Goal: Ask a question: Seek information or help from site administrators or community

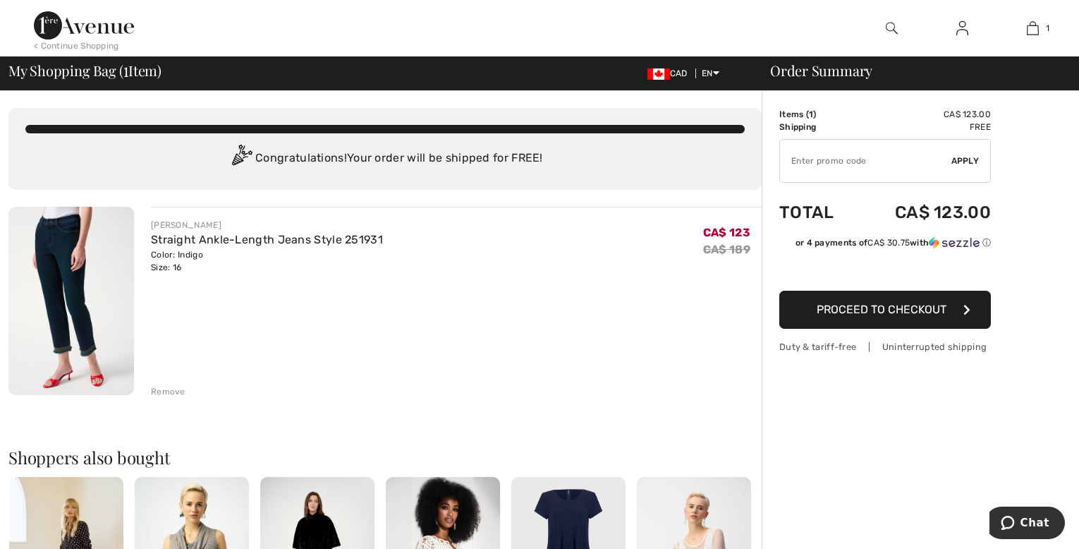
click at [916, 309] on span "Proceed to Checkout" at bounding box center [882, 309] width 130 height 13
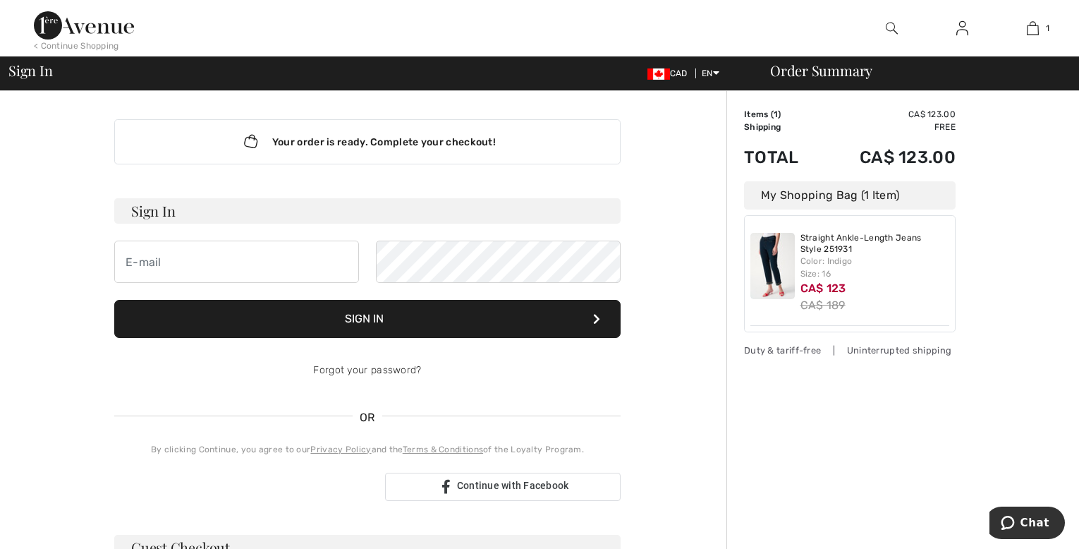
click at [90, 28] on img at bounding box center [84, 25] width 100 height 28
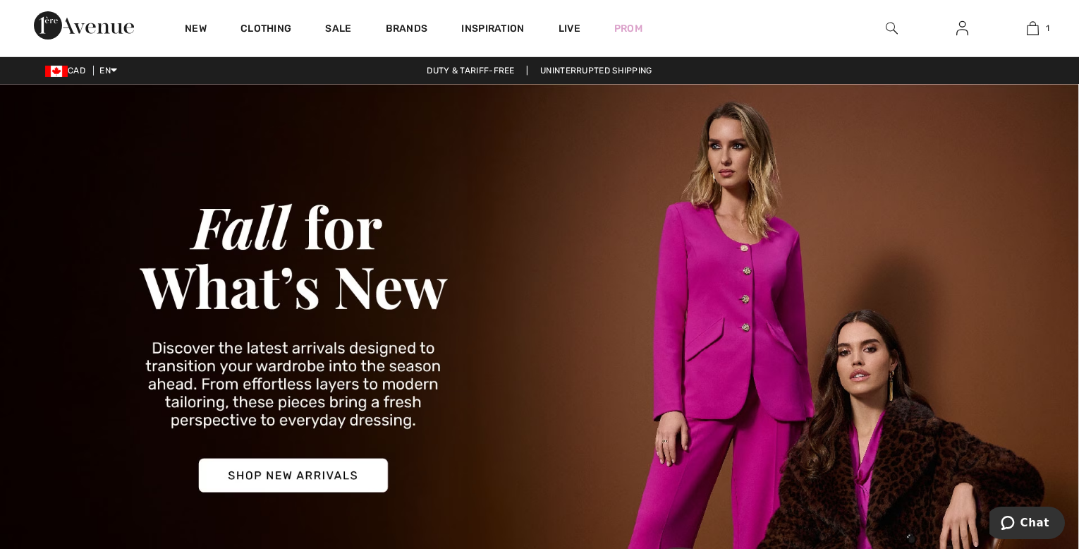
drag, startPoint x: 0, startPoint y: 0, endPoint x: 90, endPoint y: 28, distance: 93.9
click at [90, 28] on img at bounding box center [84, 25] width 100 height 28
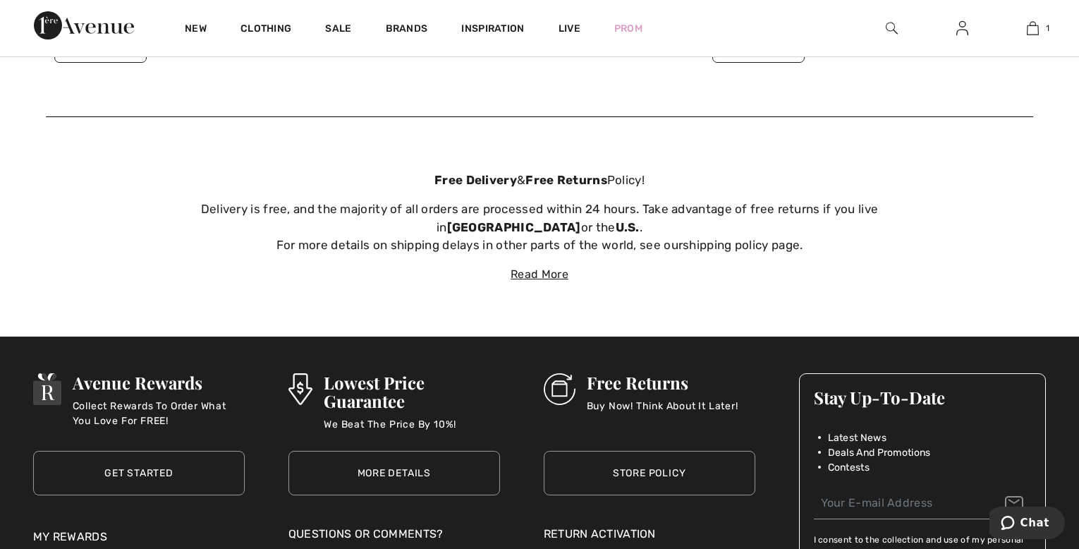
scroll to position [4822, 0]
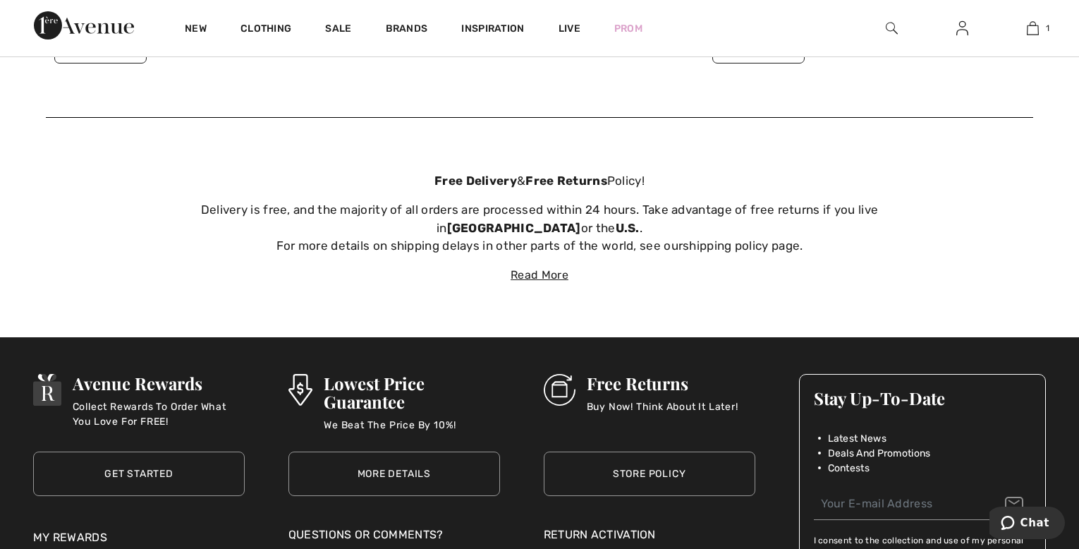
click at [99, 461] on link "Get Started" at bounding box center [139, 473] width 212 height 44
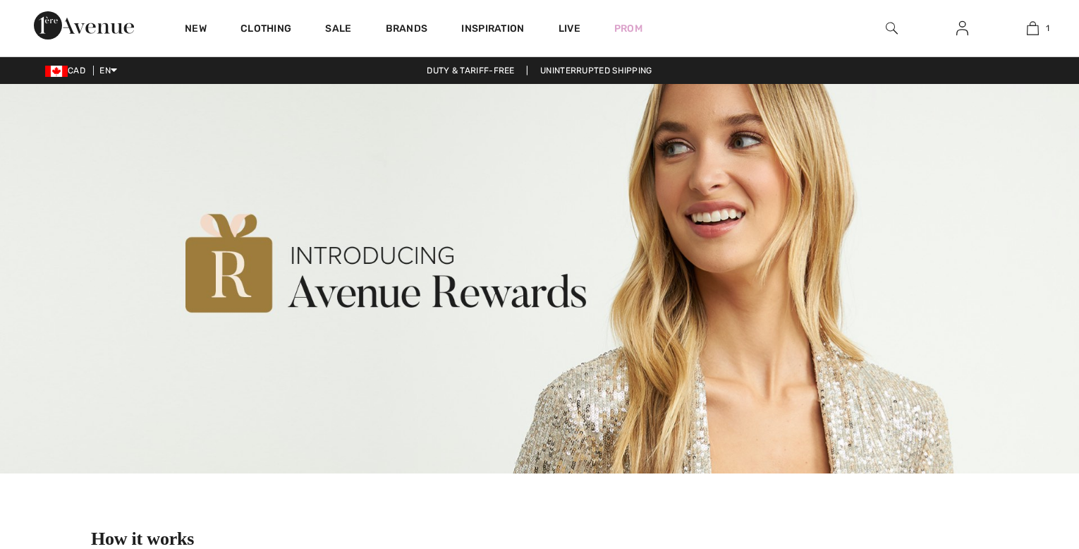
drag, startPoint x: 0, startPoint y: 0, endPoint x: 99, endPoint y: 461, distance: 471.9
click at [99, 461] on img at bounding box center [539, 278] width 1079 height 389
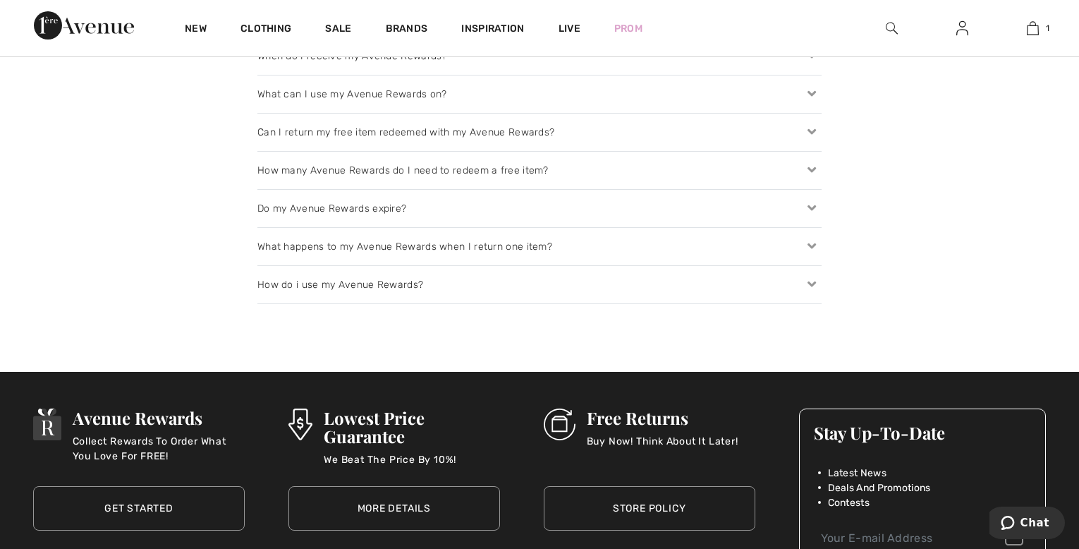
scroll to position [2156, 0]
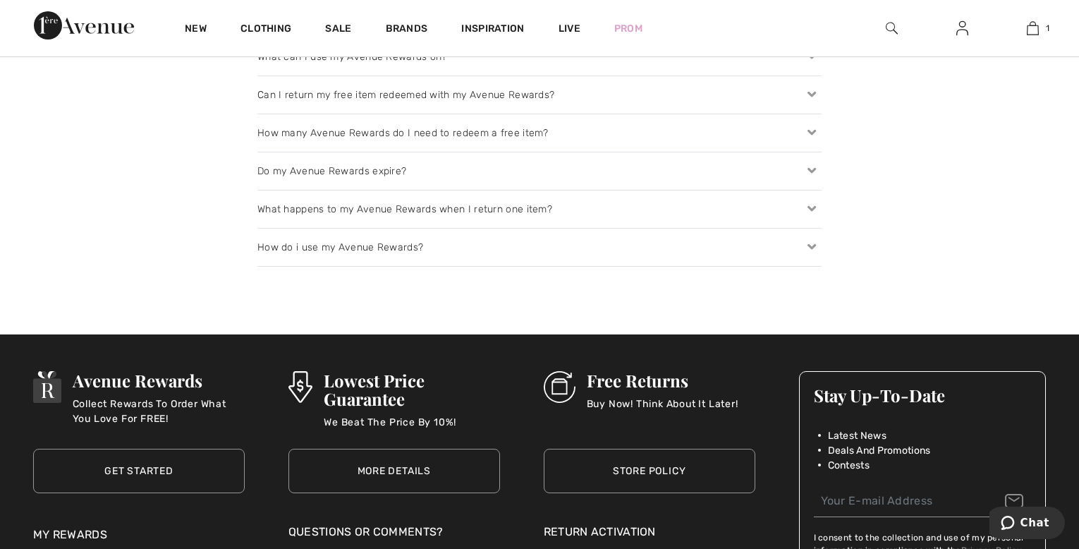
click at [376, 461] on link "More Details" at bounding box center [395, 471] width 212 height 44
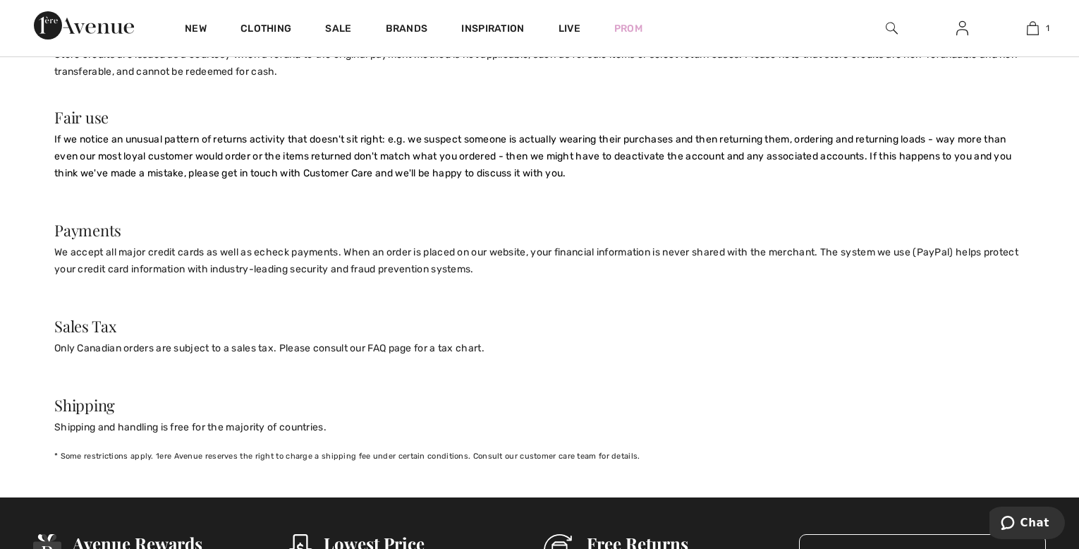
scroll to position [1130, 0]
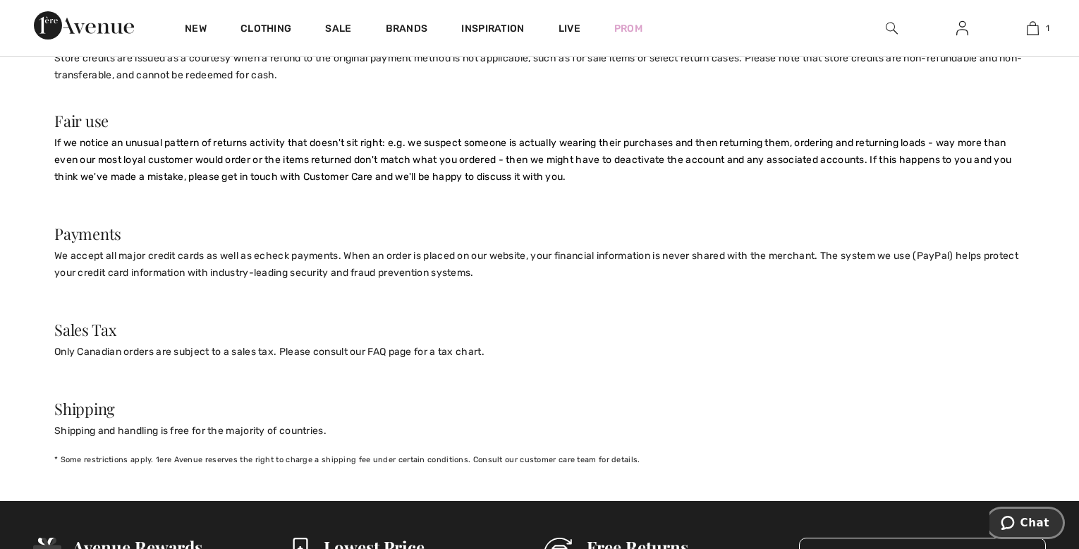
click at [1035, 522] on span "Chat" at bounding box center [1035, 522] width 29 height 13
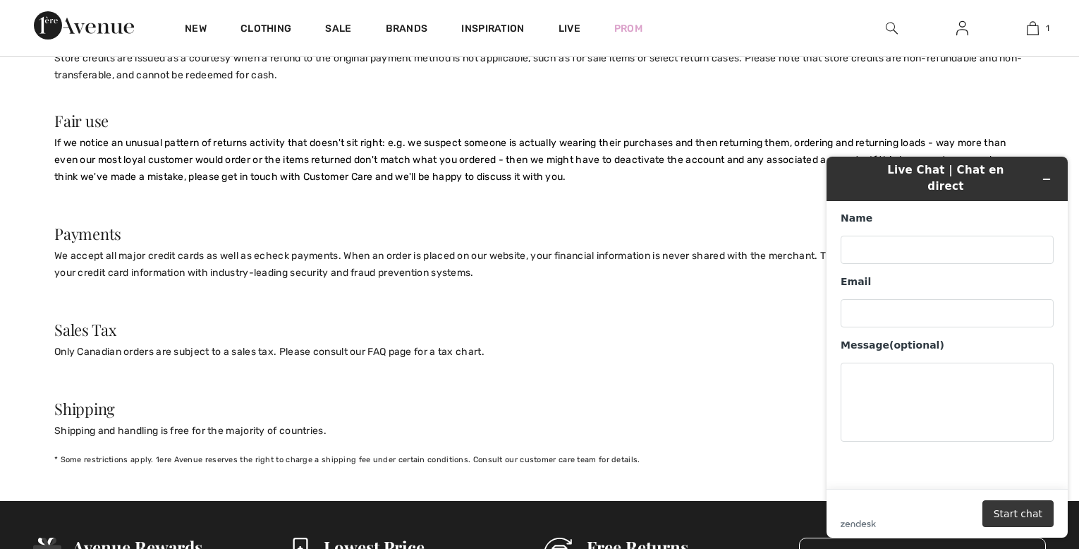
click at [1035, 522] on button "Start chat" at bounding box center [1018, 513] width 71 height 27
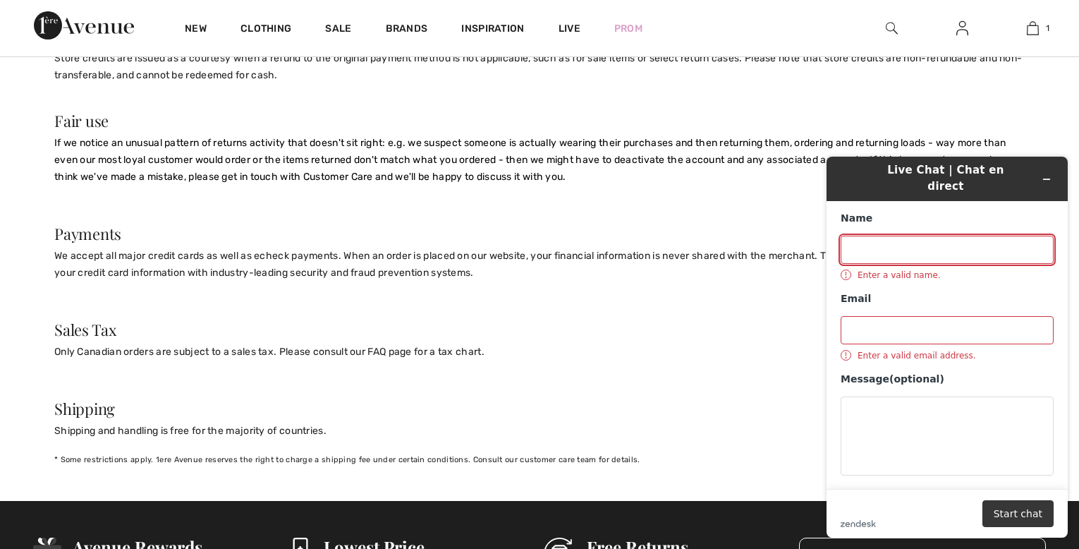
click at [1035, 522] on button "Start chat" at bounding box center [1018, 513] width 71 height 27
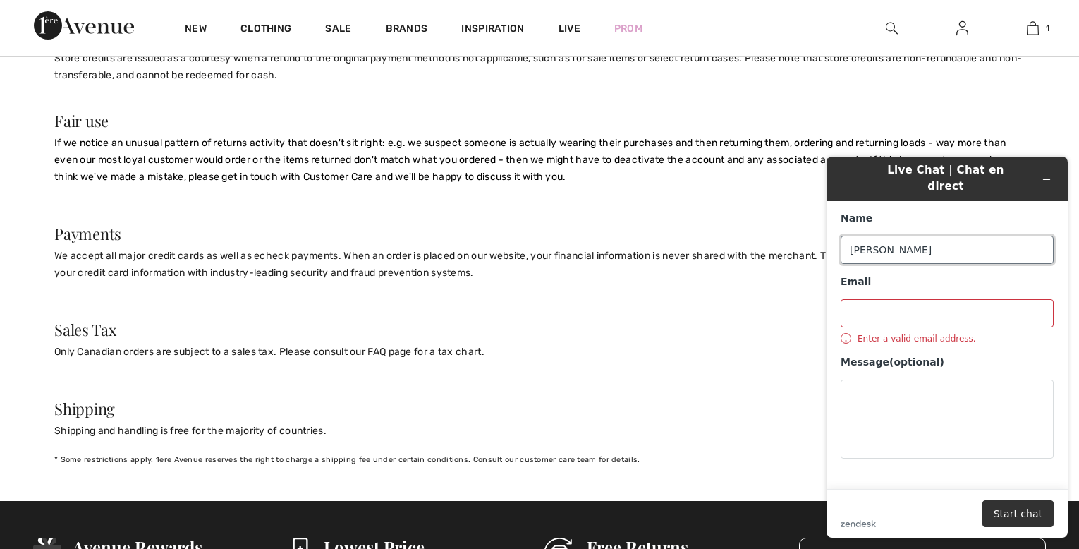
type input "joselyn archer"
click at [858, 299] on input "Email" at bounding box center [947, 313] width 213 height 28
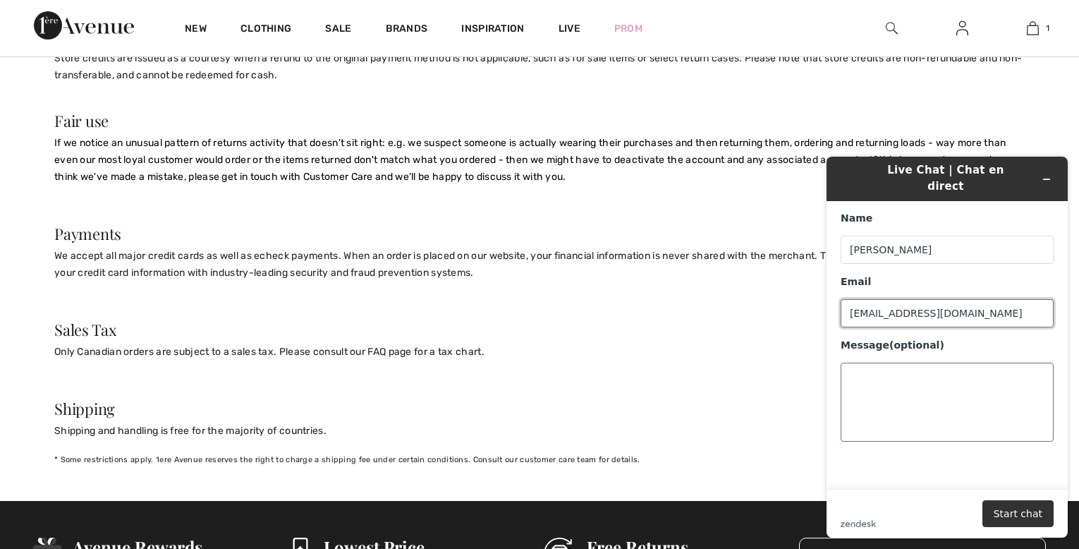
type input "joselynar4cher@gmail.com"
click at [849, 382] on textarea "Message (optional)" at bounding box center [947, 402] width 213 height 79
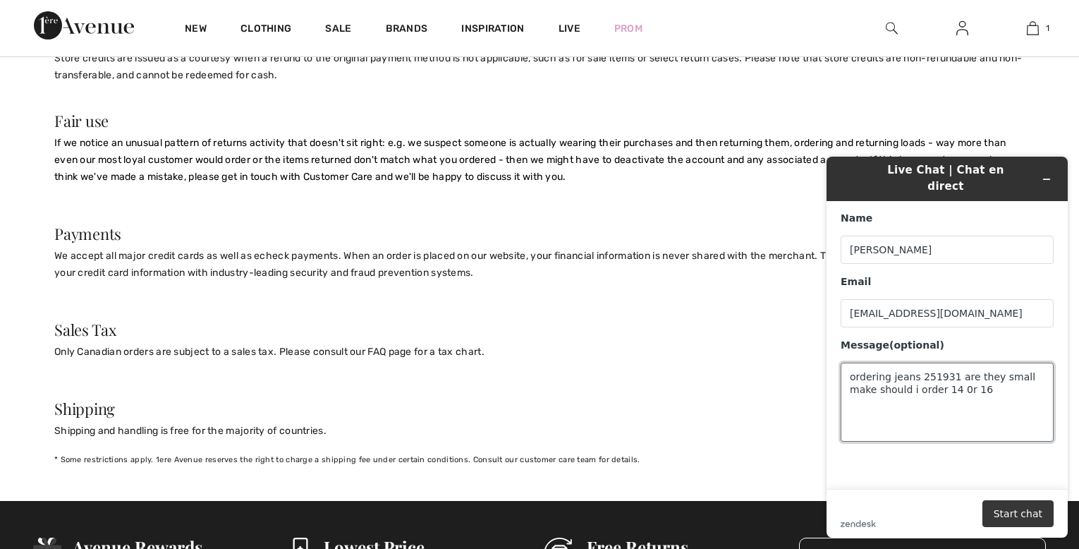
type textarea "ordering jeans 251931 are they small make should i order 14 0r 16"
click at [1031, 518] on button "Start chat" at bounding box center [1018, 513] width 71 height 27
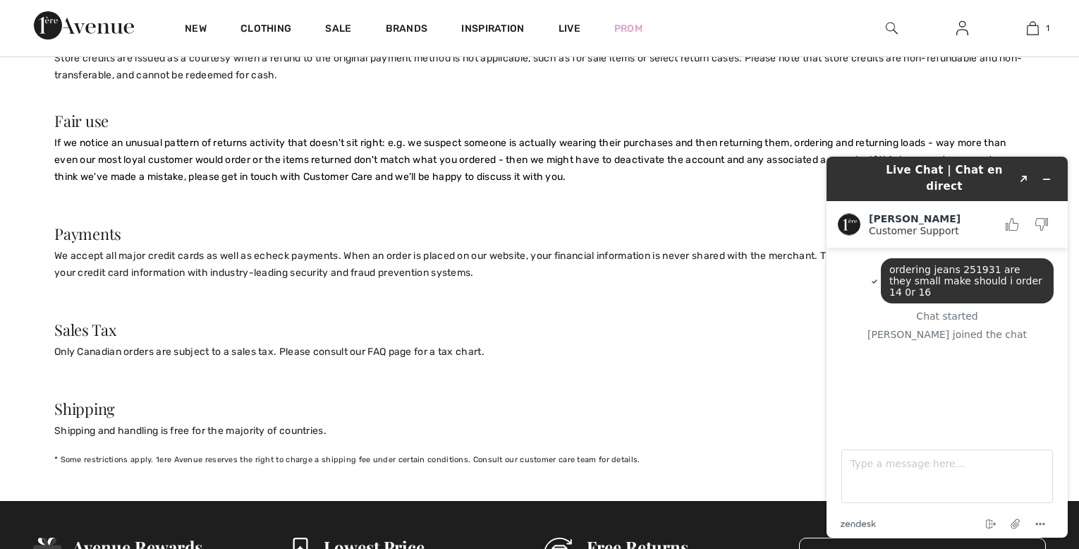
click at [937, 310] on div "Chat started" at bounding box center [947, 315] width 213 height 11
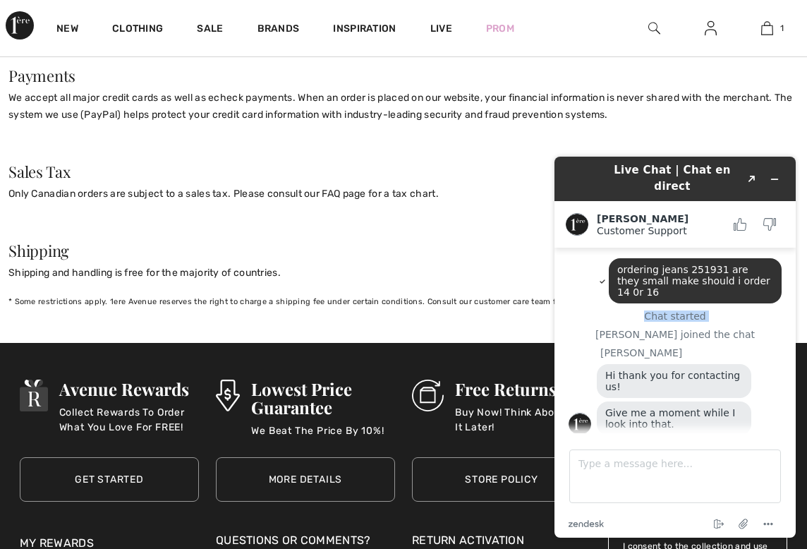
scroll to position [40, 0]
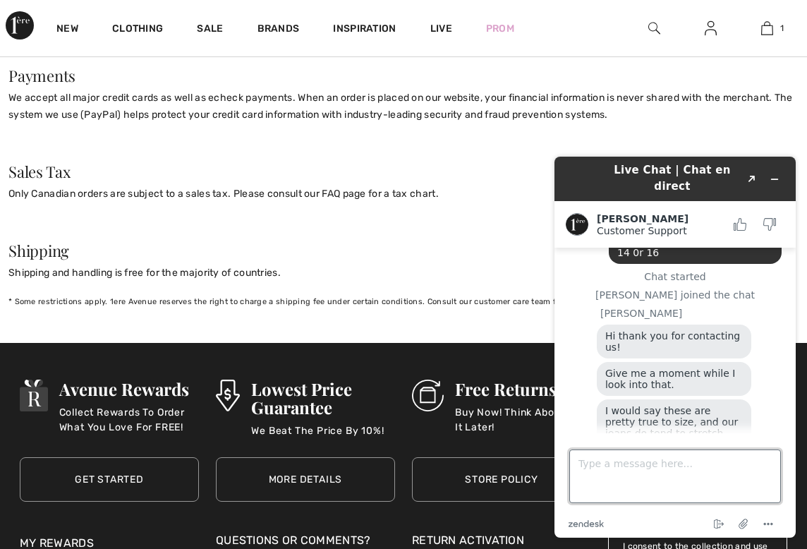
click at [598, 470] on textarea "Type a message here..." at bounding box center [675, 476] width 212 height 54
type textarea "thank you"
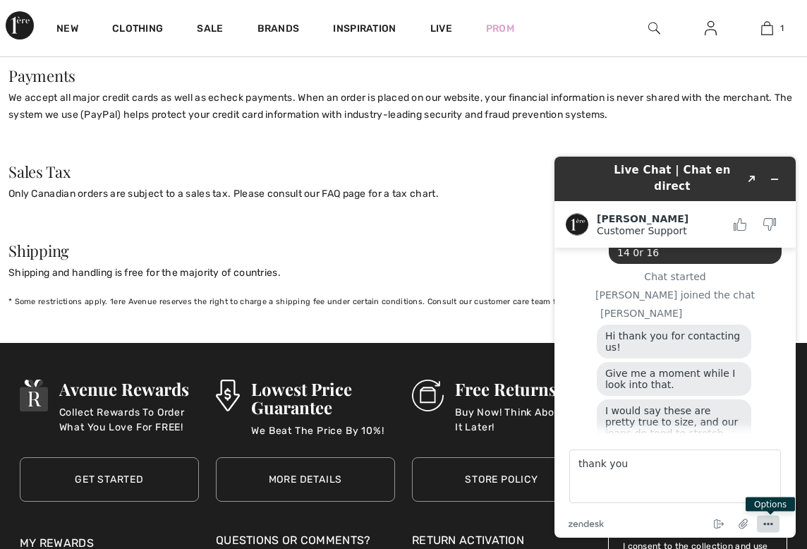
click at [767, 522] on icon "Menu" at bounding box center [768, 524] width 17 height 17
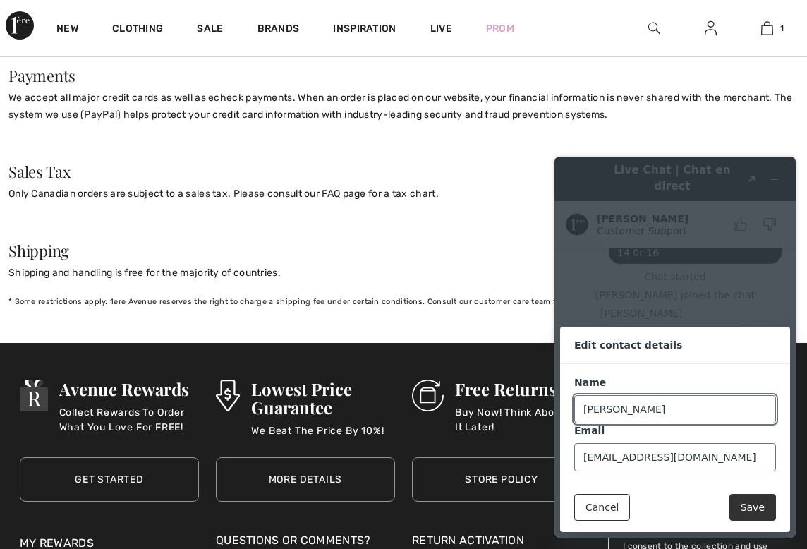
type input "joselyn archer"
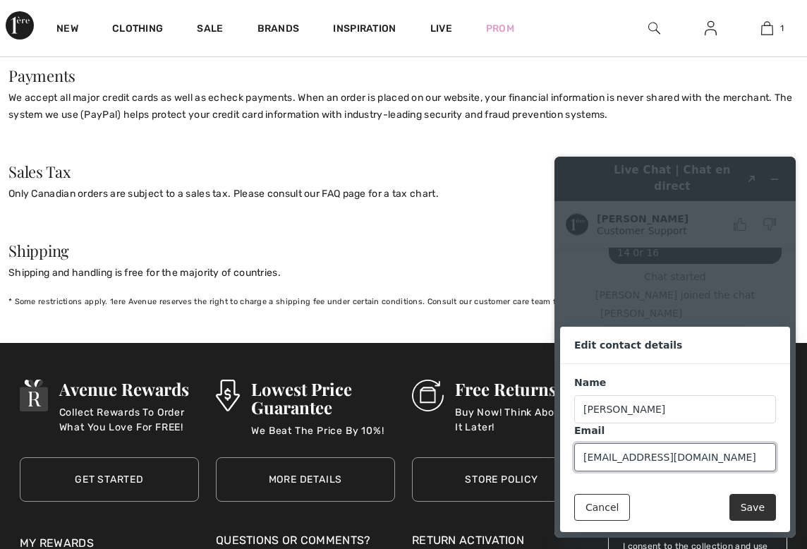
click at [705, 454] on input "joselynar4cher@gmail.com" at bounding box center [675, 457] width 202 height 28
type input "j"
type input "joselynarcher@gmail.com"
click at [729, 494] on button "Save" at bounding box center [752, 507] width 47 height 27
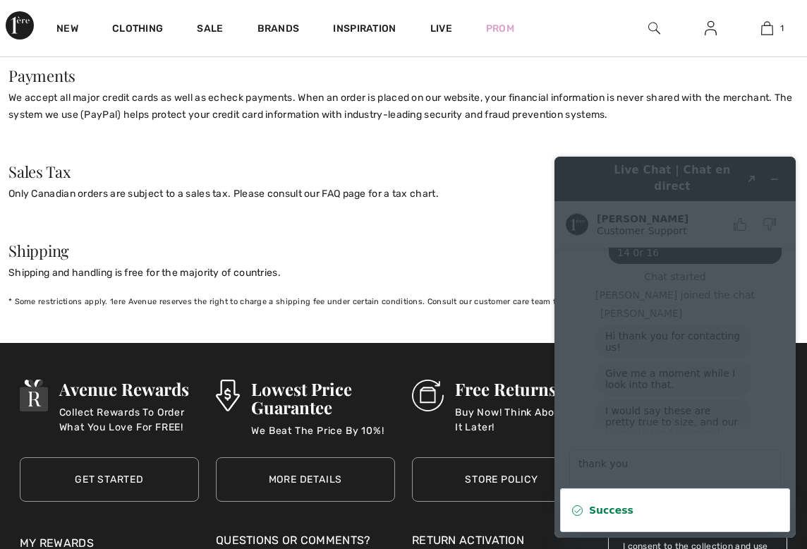
scroll to position [60, 0]
drag, startPoint x: 806, startPoint y: 422, endPoint x: 806, endPoint y: 140, distance: 281.4
click html "Live Chat | Chat en direct Created with Sketch. Amanda Customer Support Custome…"
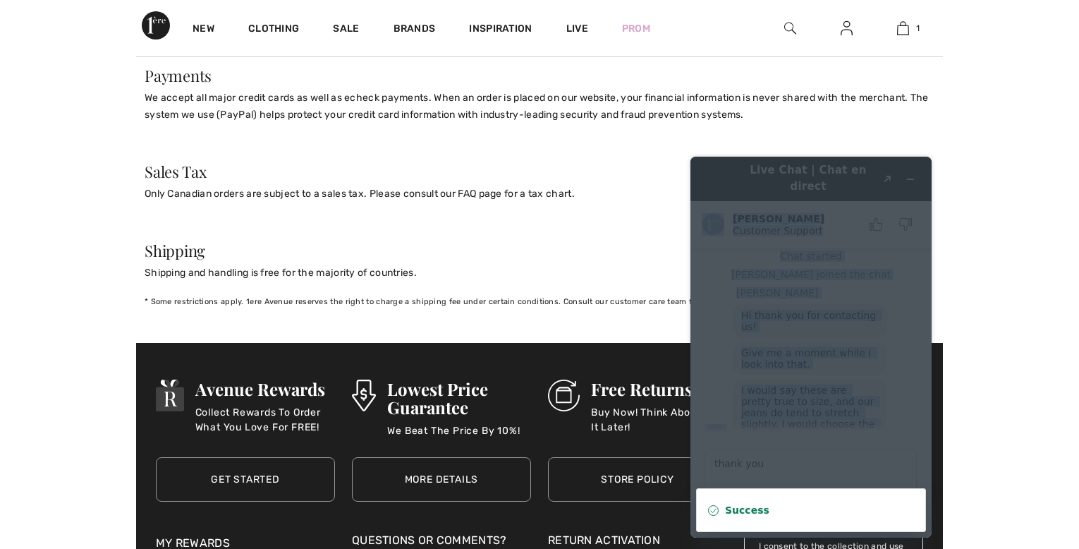
scroll to position [1254, 0]
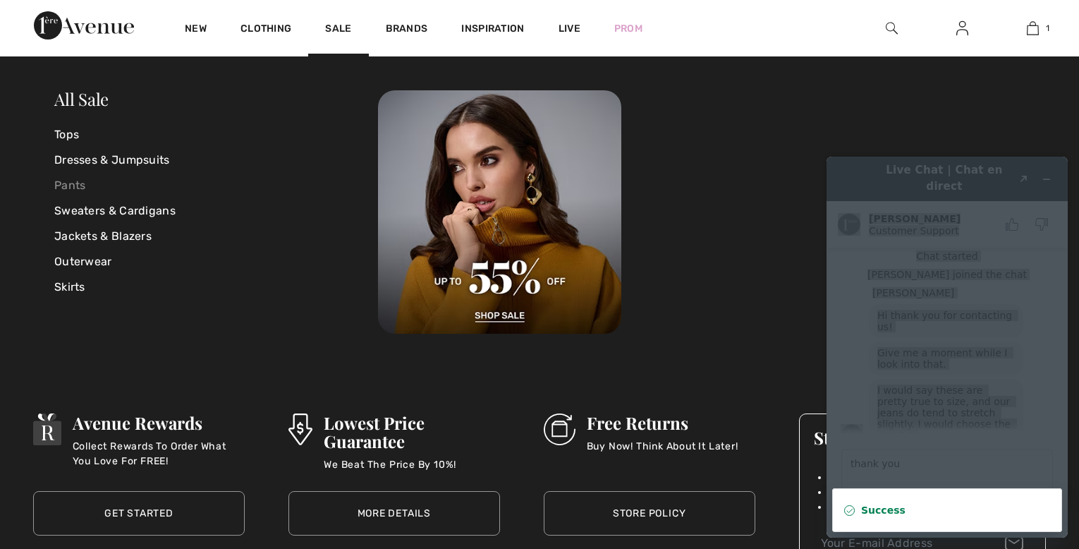
click at [68, 182] on link "Pants" at bounding box center [216, 185] width 324 height 25
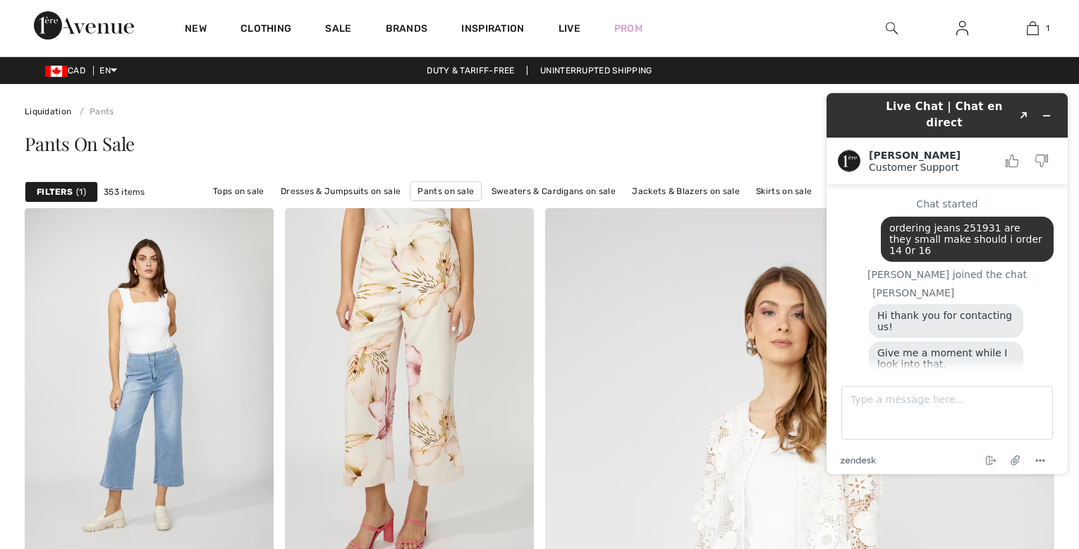
scroll to position [43, 0]
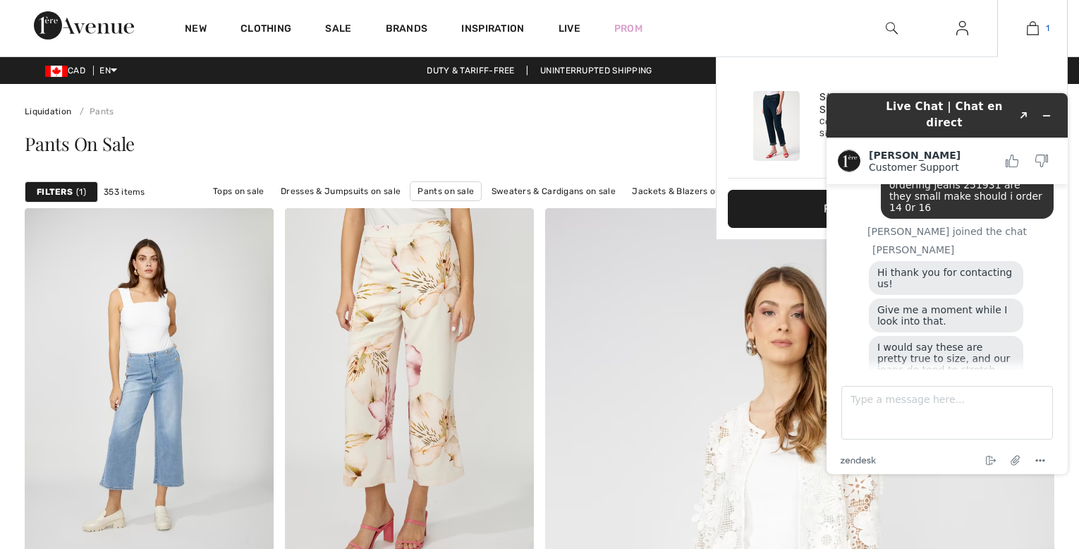
click at [1033, 29] on img at bounding box center [1033, 28] width 12 height 17
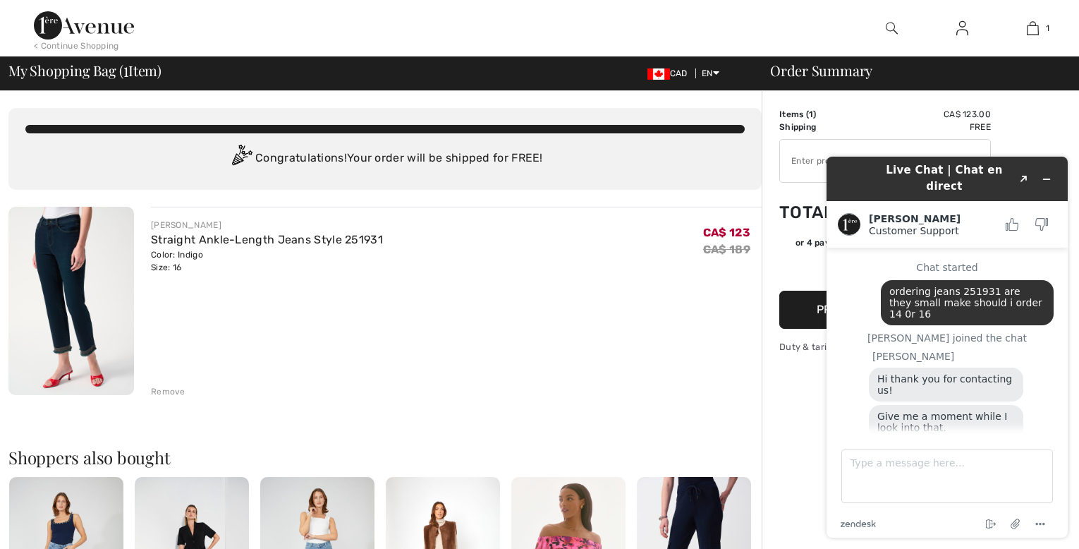
scroll to position [43, 0]
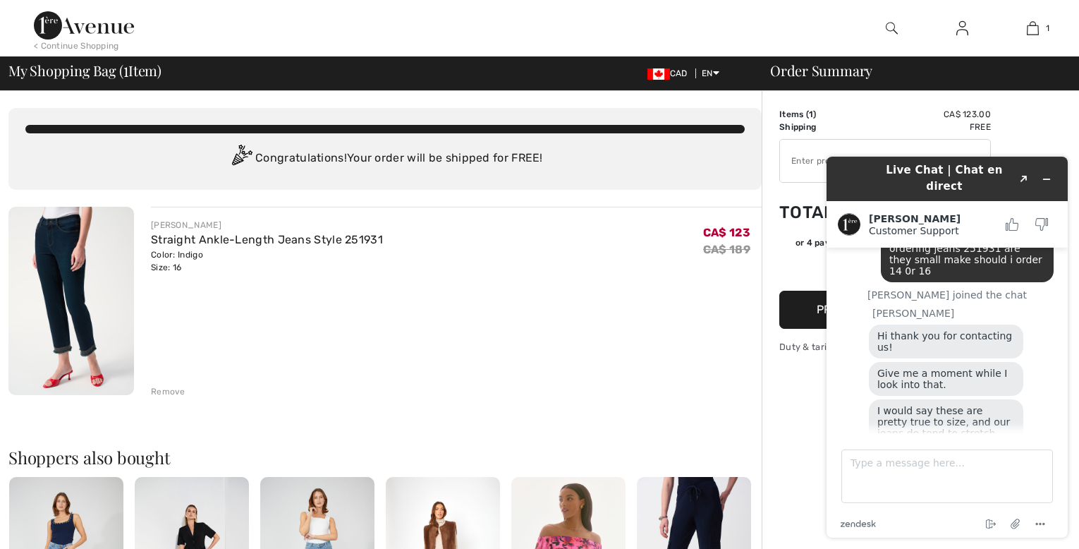
click at [696, 254] on div "[PERSON_NAME] Straight Ankle-Length Jeans Style 251931 Color: Indigo Size: 16 F…" at bounding box center [456, 246] width 611 height 55
click at [67, 27] on img at bounding box center [84, 25] width 100 height 28
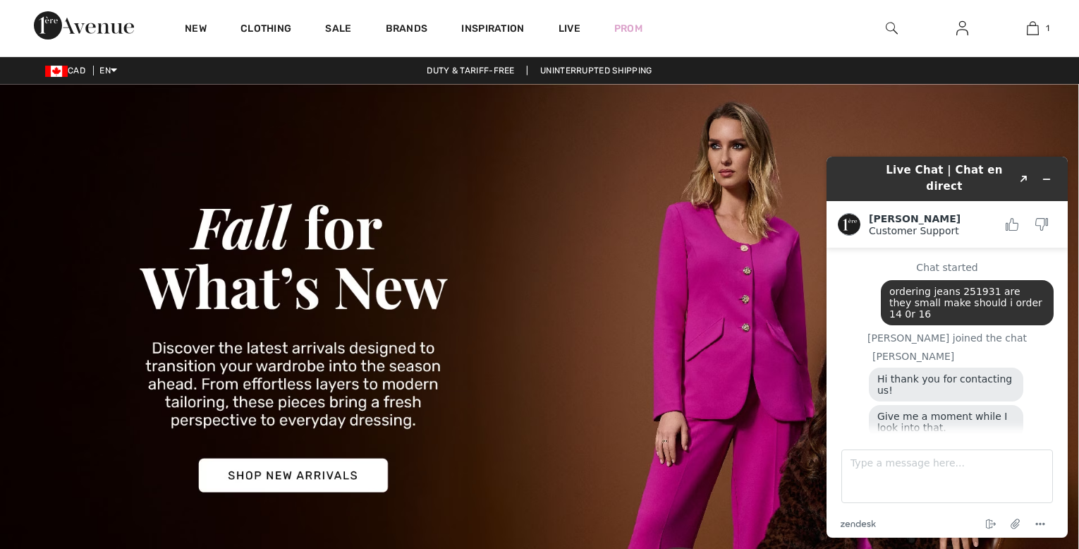
scroll to position [43, 0]
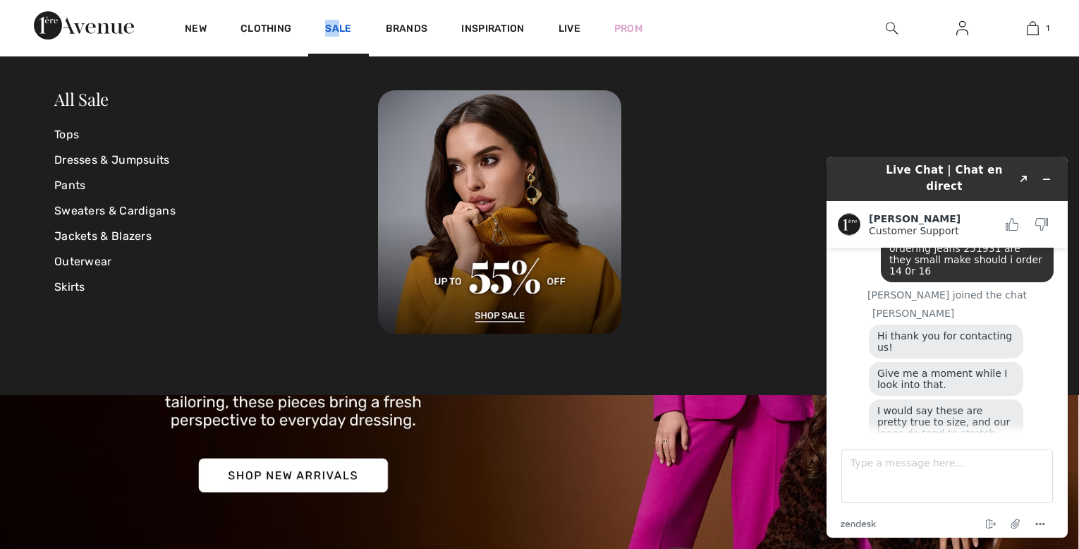
drag, startPoint x: 291, startPoint y: 4, endPoint x: 341, endPoint y: 15, distance: 50.5
click at [341, 15] on div "New Clothing Sale Brands Inspiration Live Prom" at bounding box center [414, 28] width 492 height 56
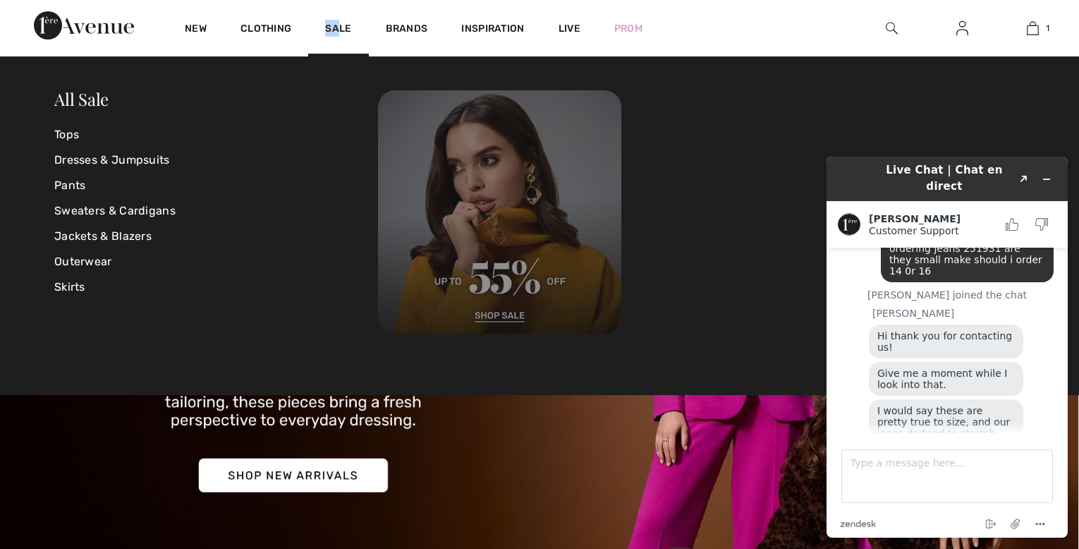
click at [494, 289] on img at bounding box center [499, 211] width 243 height 243
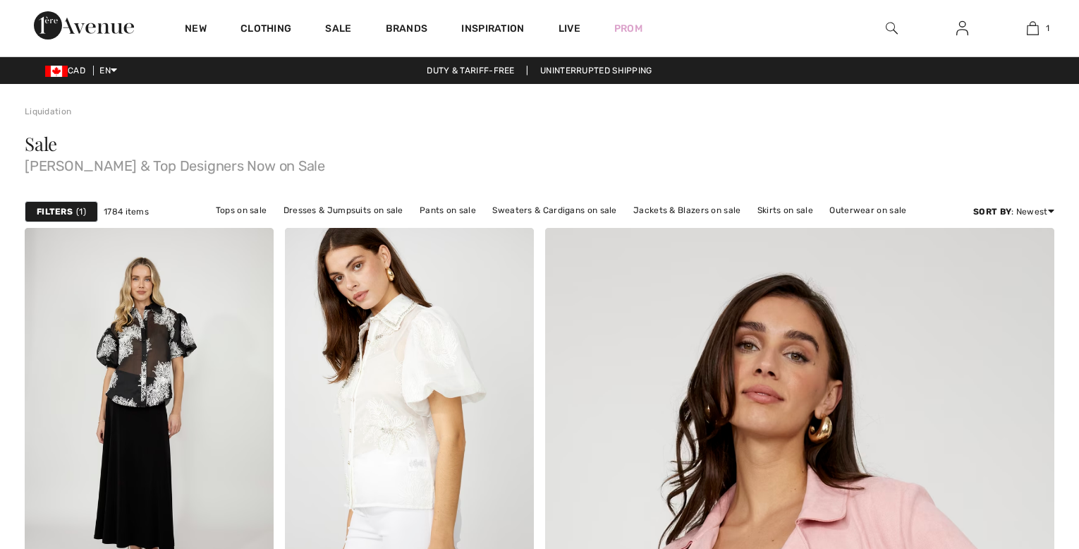
checkbox input "true"
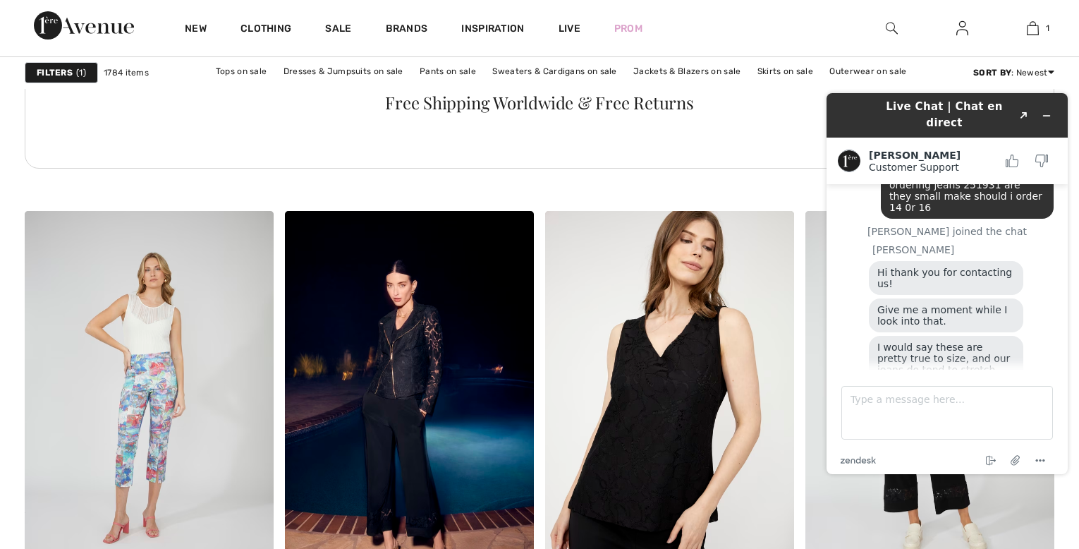
scroll to position [69, 0]
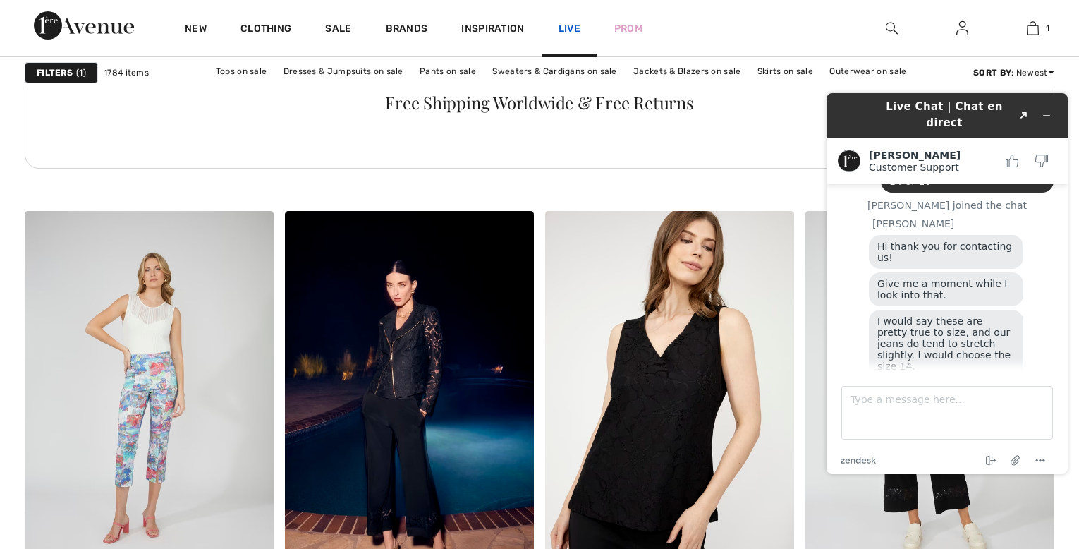
click at [565, 21] on link "Live" at bounding box center [570, 28] width 22 height 15
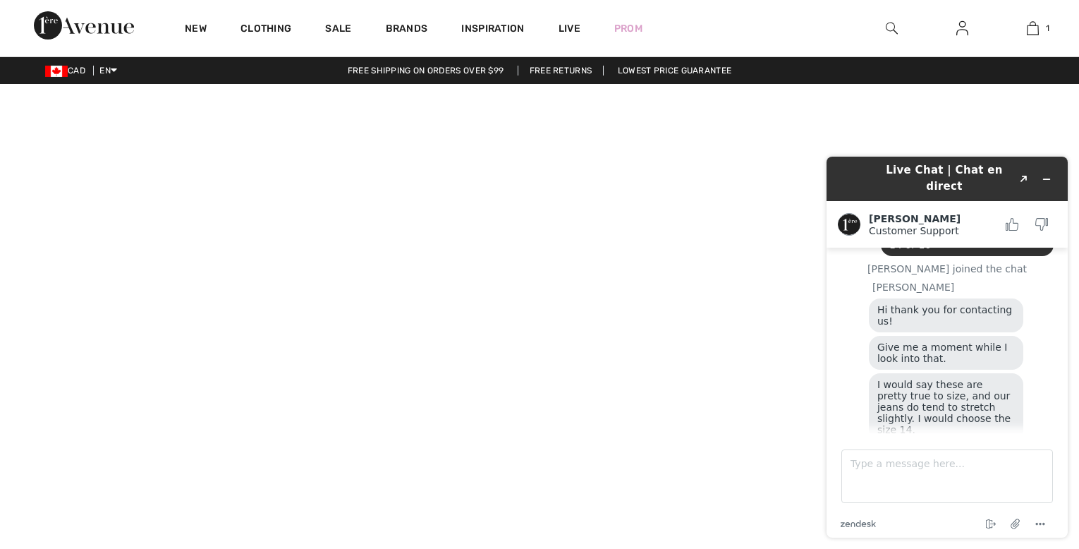
scroll to position [107, 0]
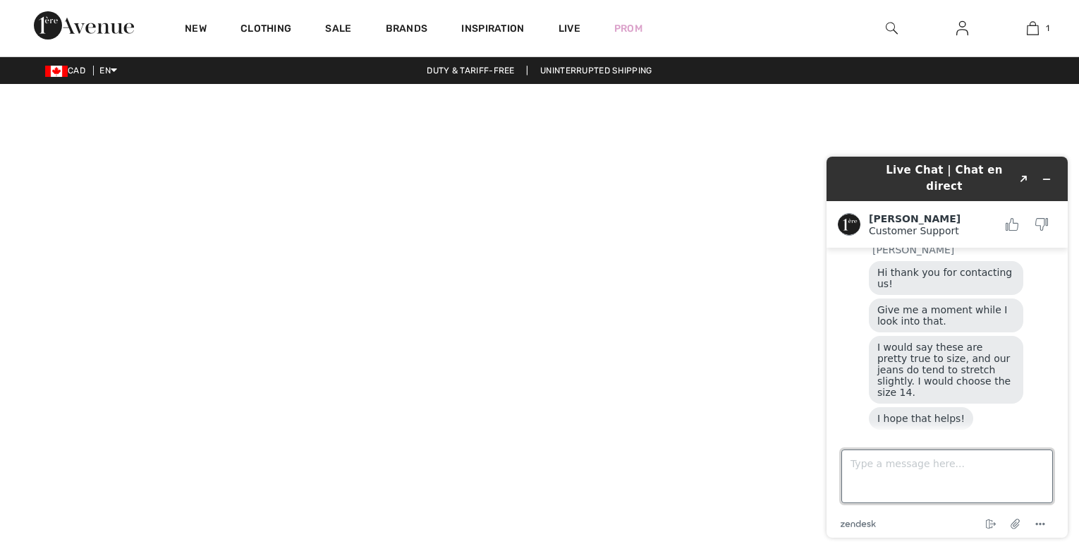
click at [887, 483] on textarea "Type a message here..." at bounding box center [948, 476] width 212 height 54
type textarea "no thanks"
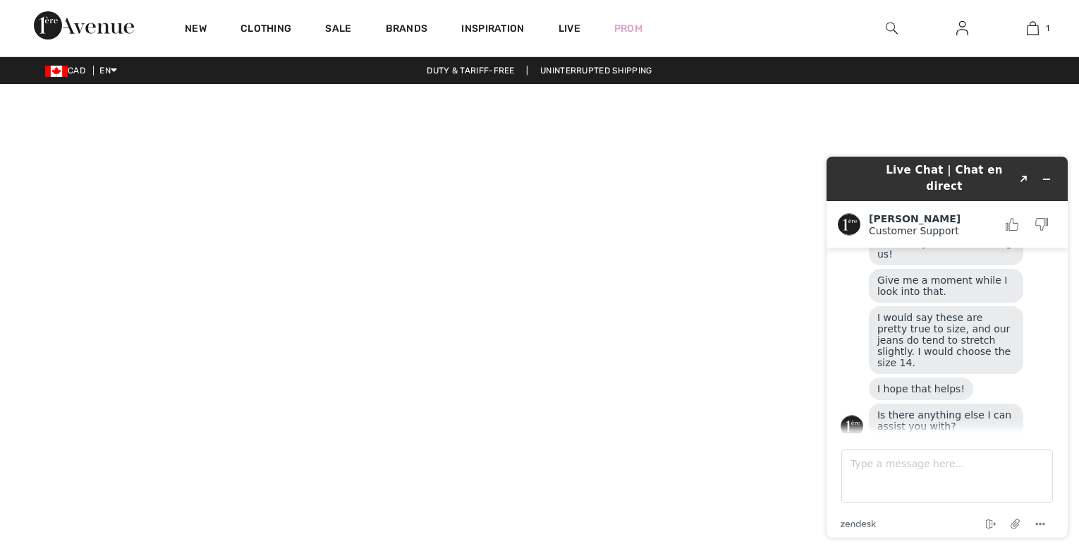
click at [827, 220] on div "[PERSON_NAME] Customer Support Customer Support" at bounding box center [947, 224] width 241 height 47
drag, startPoint x: 827, startPoint y: 220, endPoint x: 662, endPoint y: 220, distance: 165.1
click html "Live Chat | Chat en direct Created with Sketch. [PERSON_NAME] Customer Support …"
click at [448, 38] on div "Inspiration" at bounding box center [492, 28] width 97 height 56
